Goal: Task Accomplishment & Management: Use online tool/utility

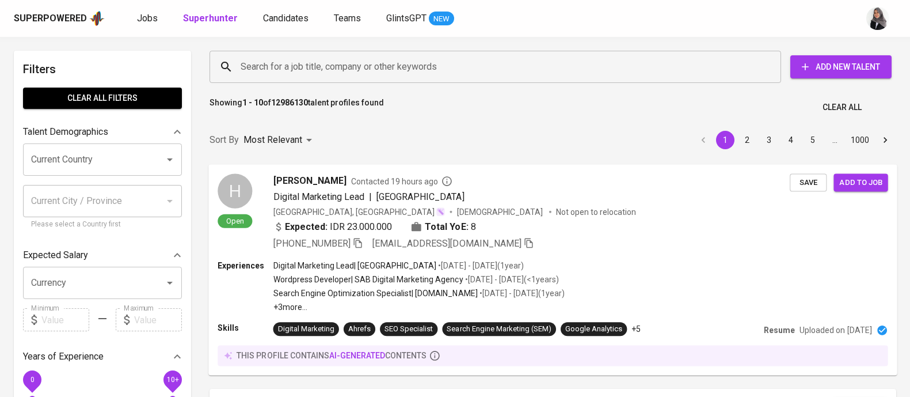
click at [409, 64] on input "Search for a job title, company or other keywords" at bounding box center [498, 67] width 521 height 22
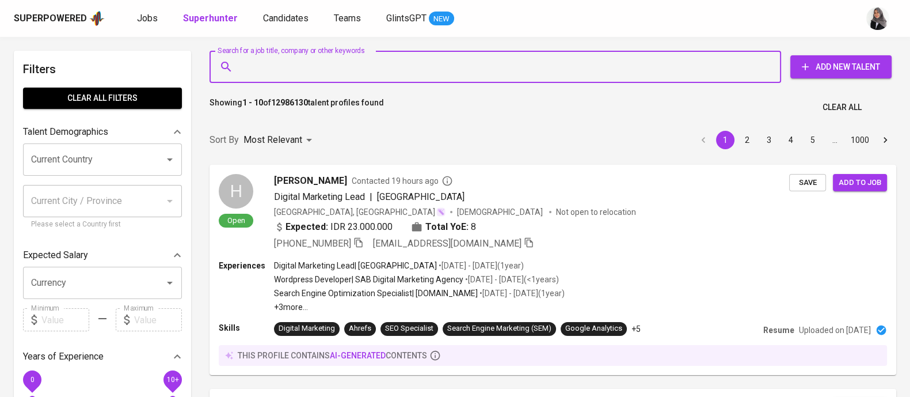
paste input "[EMAIL_ADDRESS][DOMAIN_NAME]"
type input "[EMAIL_ADDRESS][DOMAIN_NAME]"
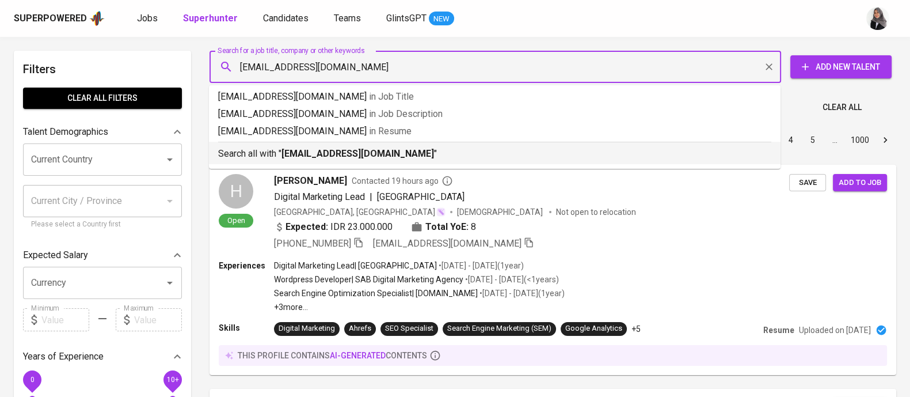
click at [373, 159] on p "Search all with " [EMAIL_ADDRESS][DOMAIN_NAME] "" at bounding box center [494, 154] width 553 height 14
click at [373, 158] on div "Sort By Most Relevant MOST_RELEVANT 1 2 3 4 5 … 1000" at bounding box center [553, 140] width 700 height 35
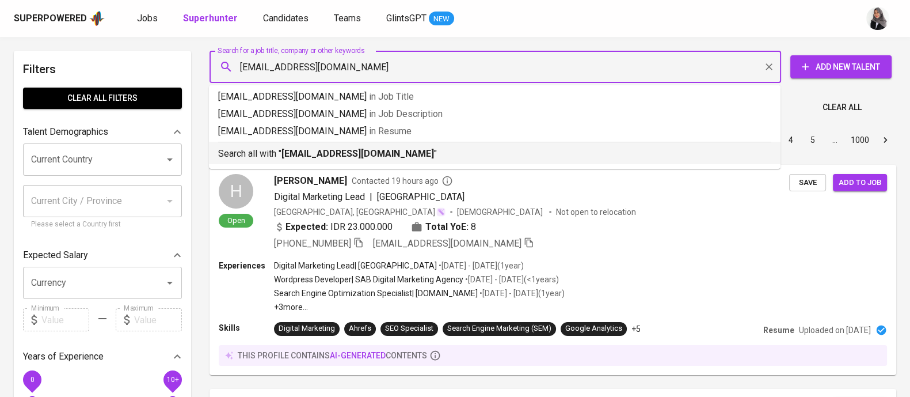
click at [373, 158] on div "Sort By Most Relevant MOST_RELEVANT 1 2 3 4 5 … 1000" at bounding box center [553, 140] width 700 height 35
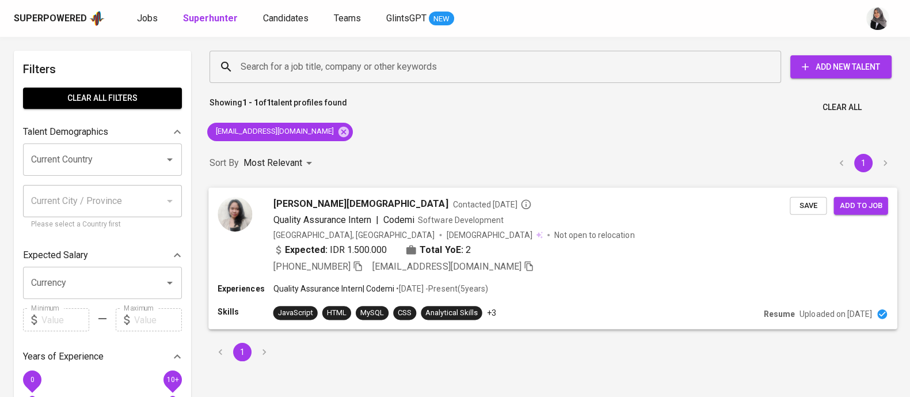
click at [574, 268] on div "[PHONE_NUMBER] [EMAIL_ADDRESS][DOMAIN_NAME]" at bounding box center [531, 267] width 517 height 14
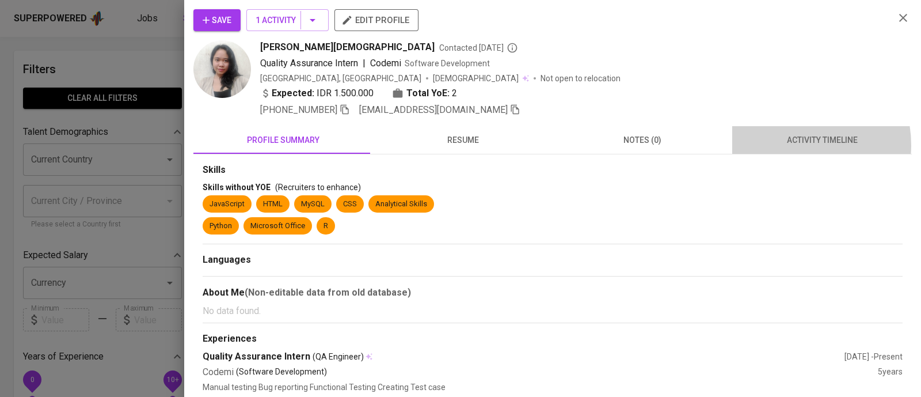
click at [782, 144] on span "activity timeline" at bounding box center [822, 140] width 166 height 14
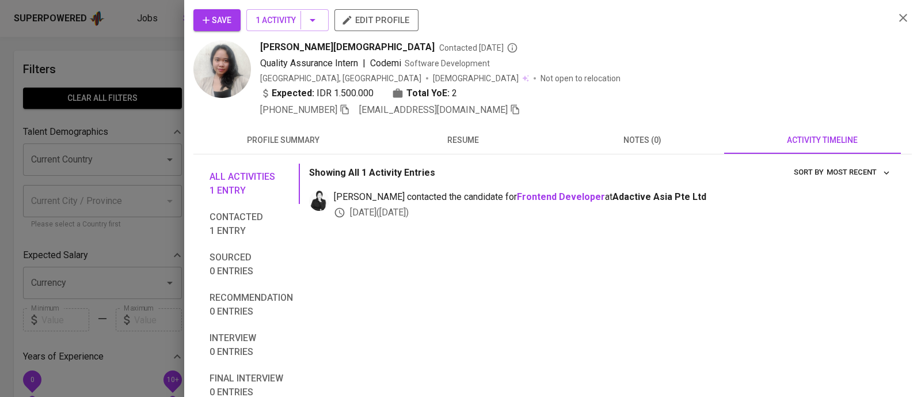
click at [212, 35] on div "Save 1 Activity edit profile" at bounding box center [539, 24] width 692 height 31
click at [204, 17] on icon "button" at bounding box center [206, 20] width 12 height 12
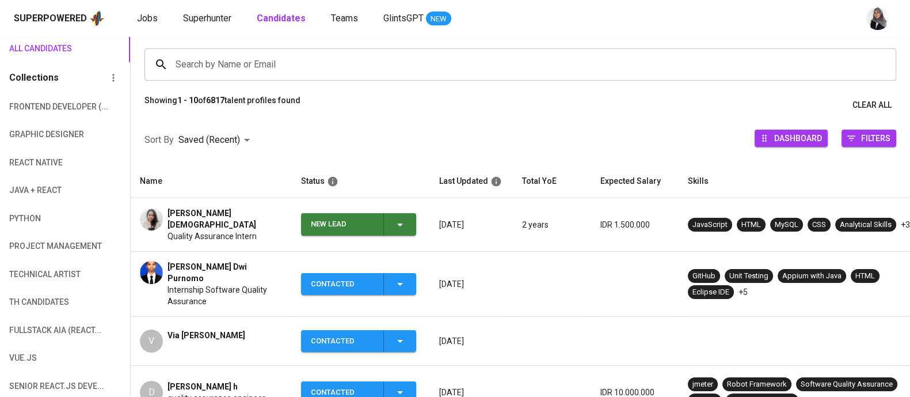
scroll to position [81, 0]
click at [399, 228] on icon "button" at bounding box center [400, 225] width 14 height 14
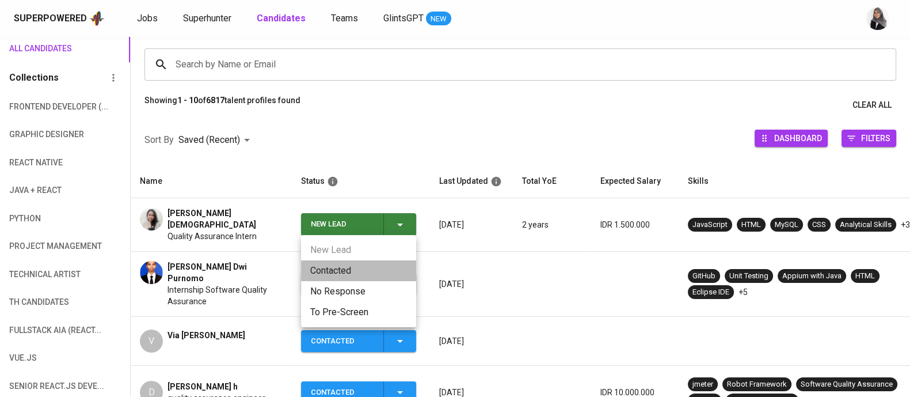
click at [340, 268] on li "Contacted" at bounding box center [358, 270] width 115 height 21
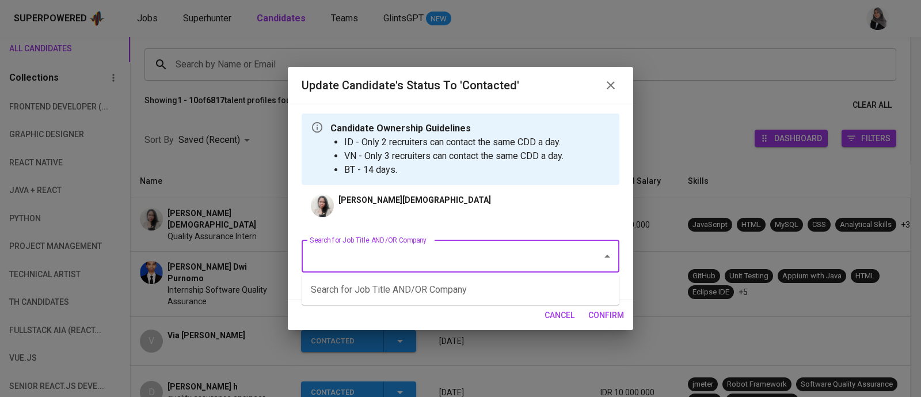
click at [461, 256] on input "Search for Job Title AND/OR Company" at bounding box center [444, 256] width 275 height 22
type input "n"
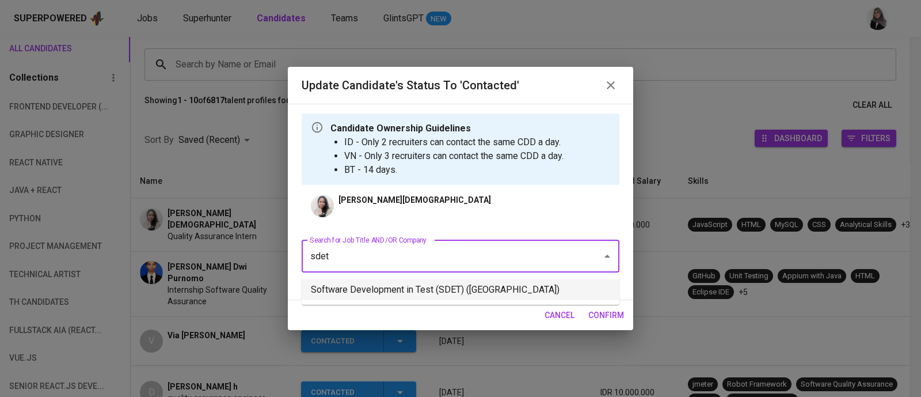
click at [539, 295] on li "Software Development in Test (SDET) ([GEOGRAPHIC_DATA])" at bounding box center [461, 289] width 318 height 21
type input "sdet"
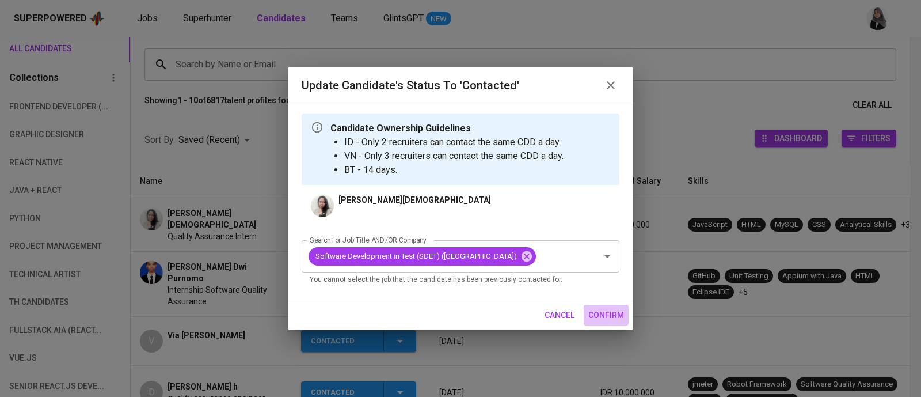
click at [604, 322] on span "confirm" at bounding box center [606, 315] width 36 height 14
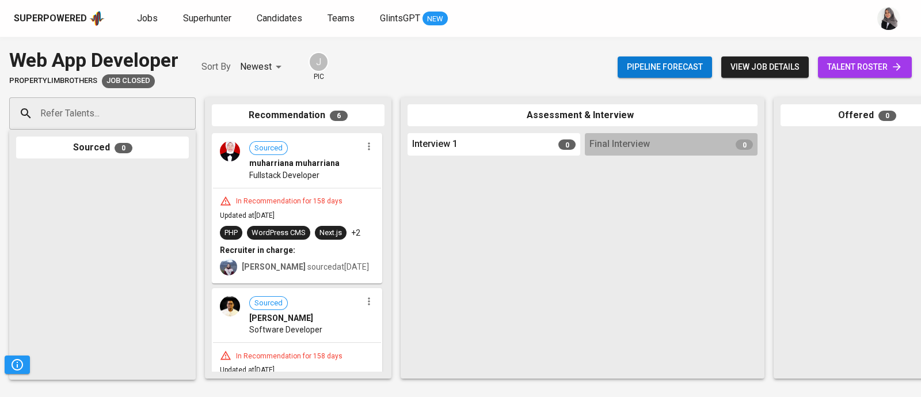
click at [863, 41] on div "Web App Developer PropertyLimBrothers Job Closed Sort By Newest NEWEST J pic Pi…" at bounding box center [460, 217] width 921 height 360
